Goal: Find contact information: Find contact information

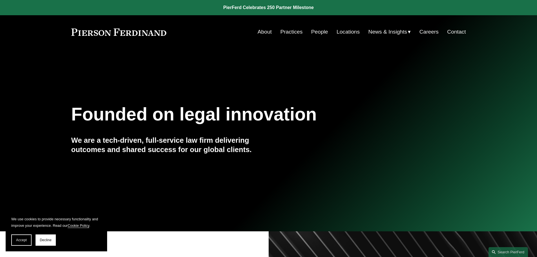
click at [347, 31] on link "Locations" at bounding box center [347, 31] width 23 height 11
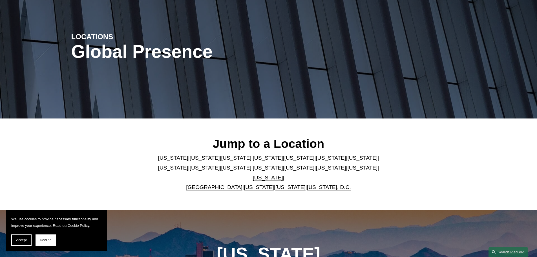
scroll to position [56, 0]
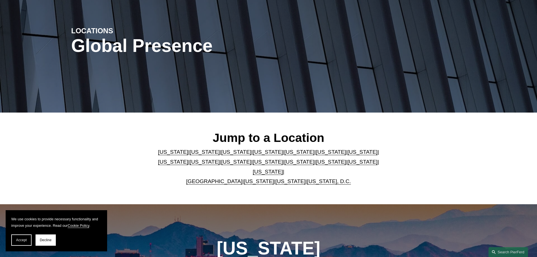
click at [316, 153] on link "Georgia" at bounding box center [331, 152] width 30 height 6
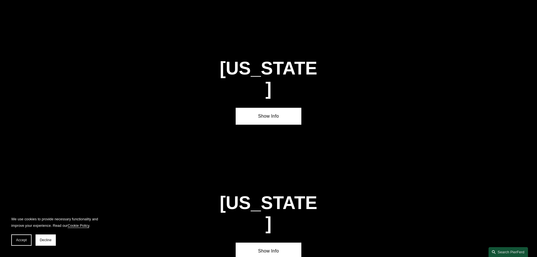
scroll to position [849, 0]
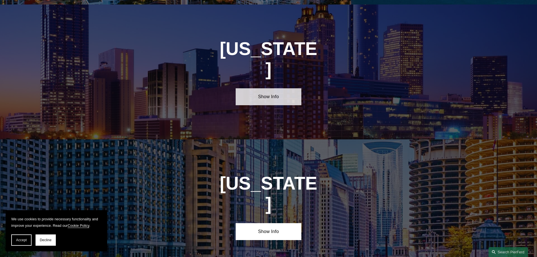
click at [269, 88] on link "Show Info" at bounding box center [269, 96] width 66 height 17
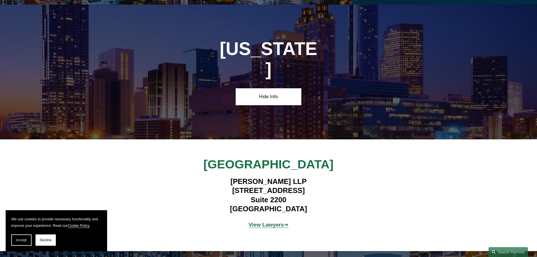
click at [276, 221] on strong "View Lawyers" at bounding box center [267, 224] width 36 height 6
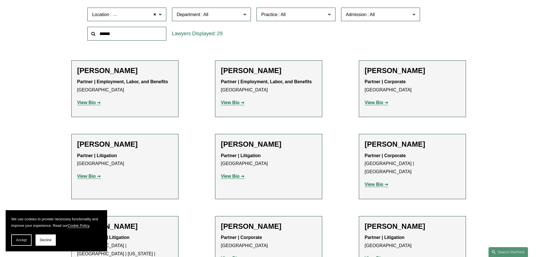
scroll to position [197, 0]
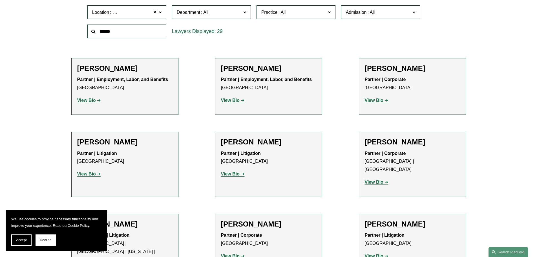
click at [231, 174] on strong "View Bio" at bounding box center [230, 173] width 19 height 5
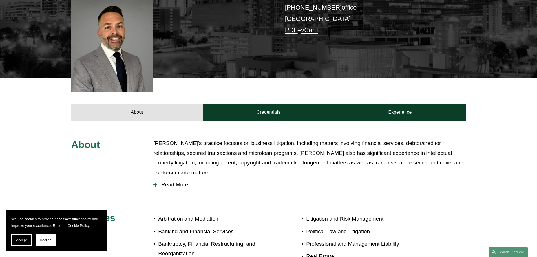
scroll to position [169, 0]
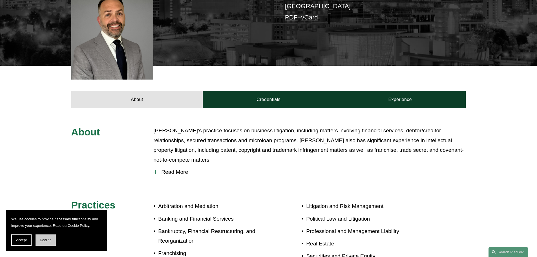
click at [52, 237] on button "Decline" at bounding box center [46, 239] width 20 height 11
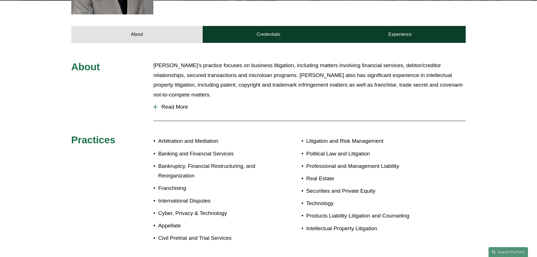
scroll to position [225, 0]
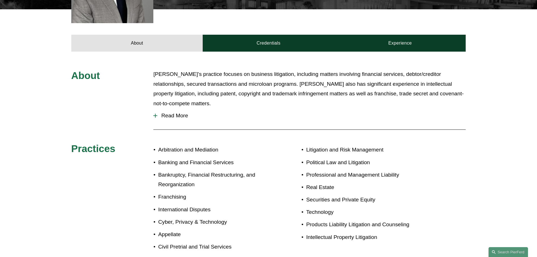
click at [180, 112] on span "Read More" at bounding box center [311, 115] width 308 height 6
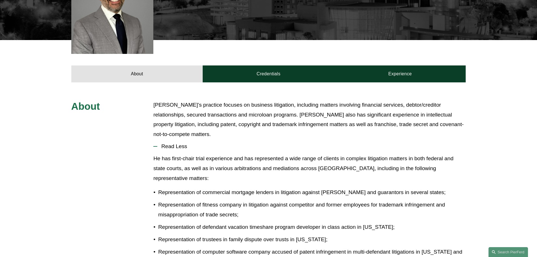
scroll to position [141, 0]
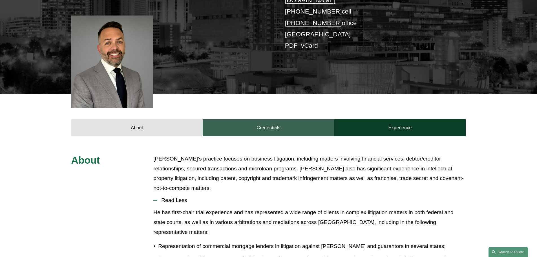
click at [264, 120] on link "Credentials" at bounding box center [269, 127] width 132 height 17
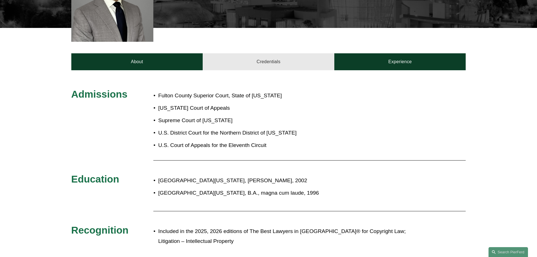
scroll to position [197, 0]
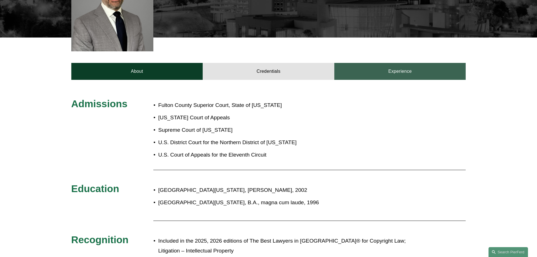
click at [381, 63] on link "Experience" at bounding box center [400, 71] width 132 height 17
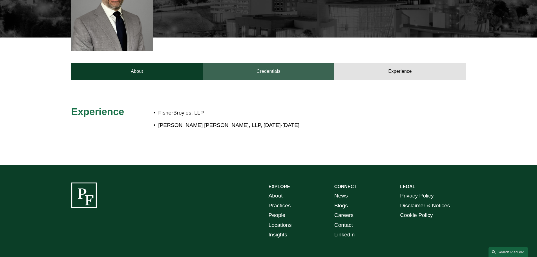
click at [288, 67] on link "Credentials" at bounding box center [269, 71] width 132 height 17
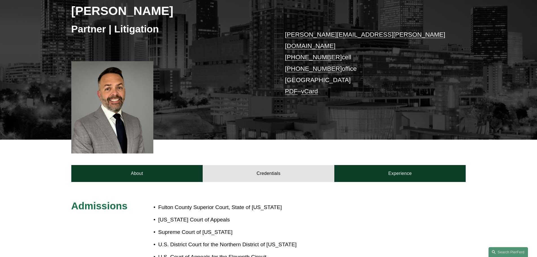
scroll to position [0, 0]
